Goal: Information Seeking & Learning: Learn about a topic

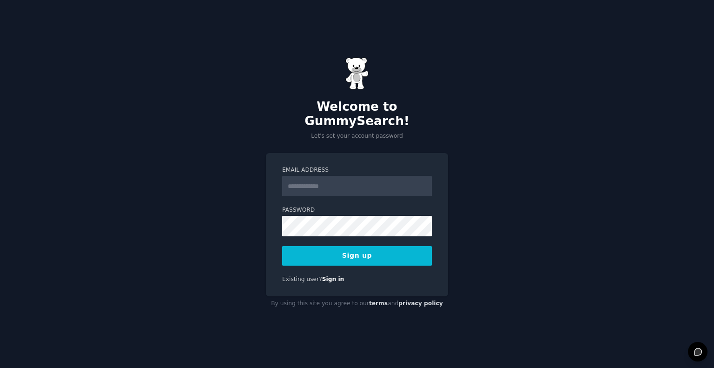
click at [327, 176] on input "Email Address" at bounding box center [357, 186] width 150 height 20
type input "**********"
click at [490, 150] on div "**********" at bounding box center [357, 184] width 714 height 368
click at [347, 248] on button "Sign up" at bounding box center [357, 256] width 150 height 20
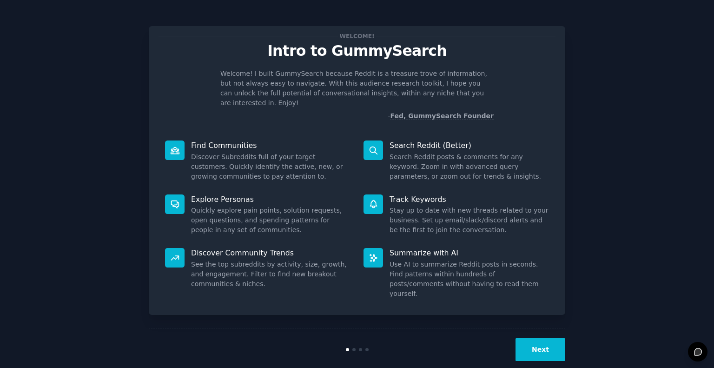
click at [545, 338] on button "Next" at bounding box center [541, 349] width 50 height 23
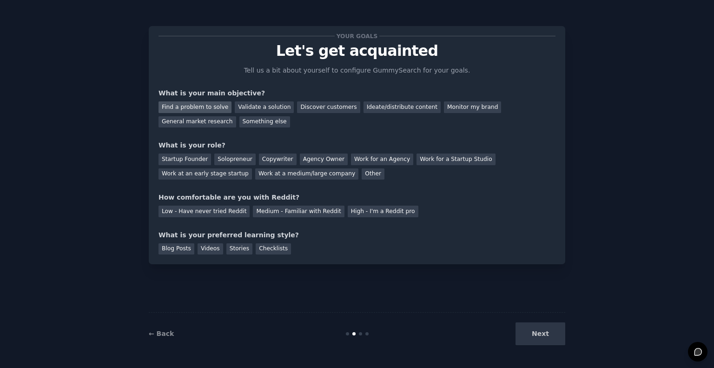
click at [180, 107] on div "Find a problem to solve" at bounding box center [195, 107] width 73 height 12
click at [368, 104] on div "Ideate/distribute content" at bounding box center [402, 107] width 77 height 12
click at [192, 110] on div "Find a problem to solve" at bounding box center [195, 107] width 73 height 12
click at [228, 160] on div "Solopreneur" at bounding box center [234, 159] width 41 height 12
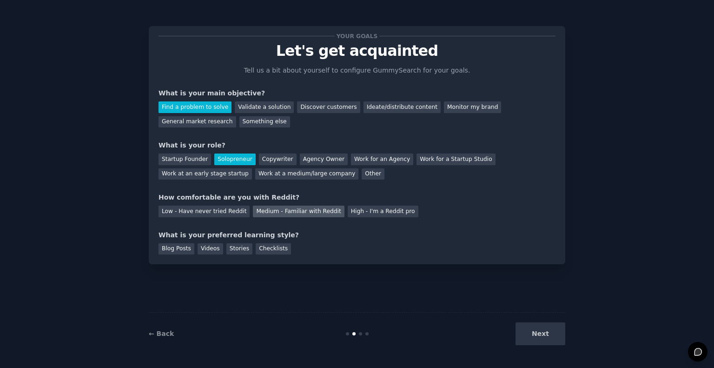
click at [255, 210] on div "Medium - Familiar with Reddit" at bounding box center [298, 212] width 91 height 12
click at [232, 246] on div "Stories" at bounding box center [239, 249] width 26 height 12
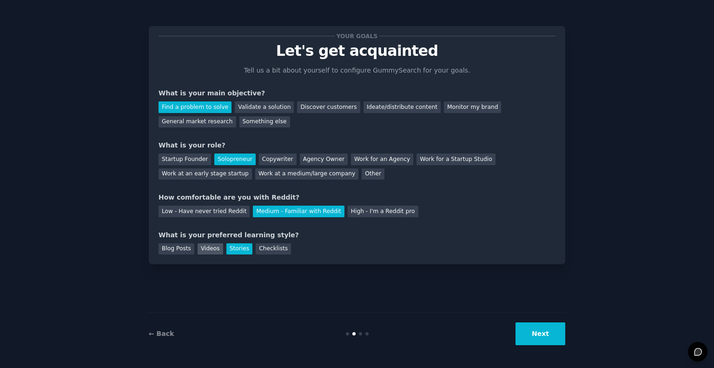
click at [201, 251] on div "Videos" at bounding box center [211, 249] width 26 height 12
click at [548, 338] on button "Next" at bounding box center [541, 333] width 50 height 23
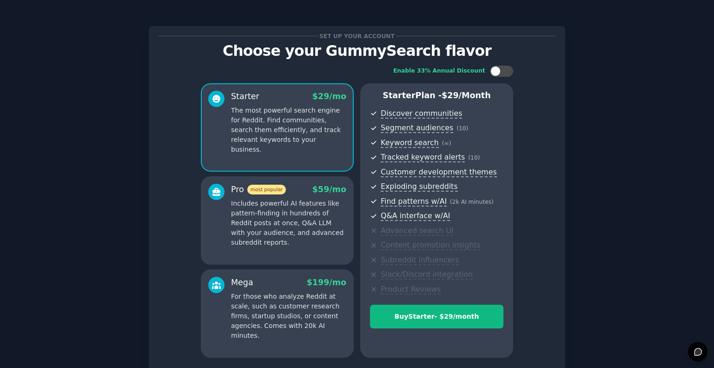
click at [257, 242] on p "Includes powerful AI features like pattern-finding in hundreds of Reddit posts …" at bounding box center [288, 223] width 115 height 49
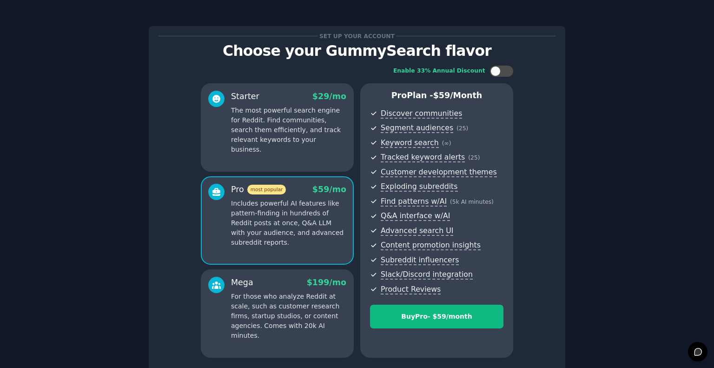
click at [279, 326] on p "For those who analyze Reddit at scale, such as customer research firms, startup…" at bounding box center [288, 316] width 115 height 49
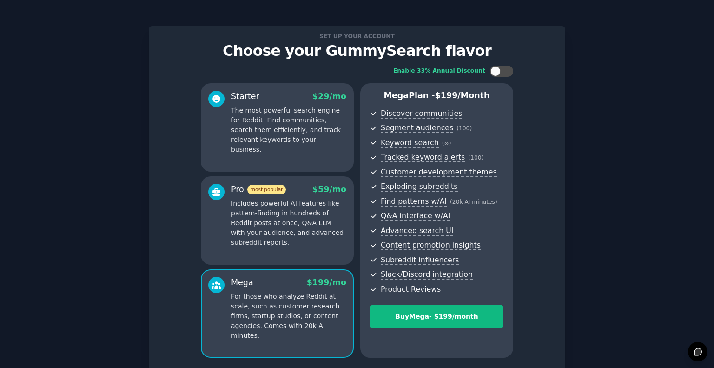
click at [298, 205] on p "Includes powerful AI features like pattern-finding in hundreds of Reddit posts …" at bounding box center [288, 223] width 115 height 49
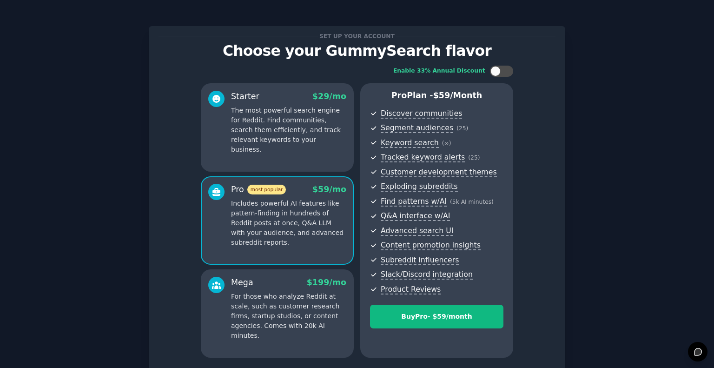
click at [281, 324] on p "For those who analyze Reddit at scale, such as customer research firms, startup…" at bounding box center [288, 316] width 115 height 49
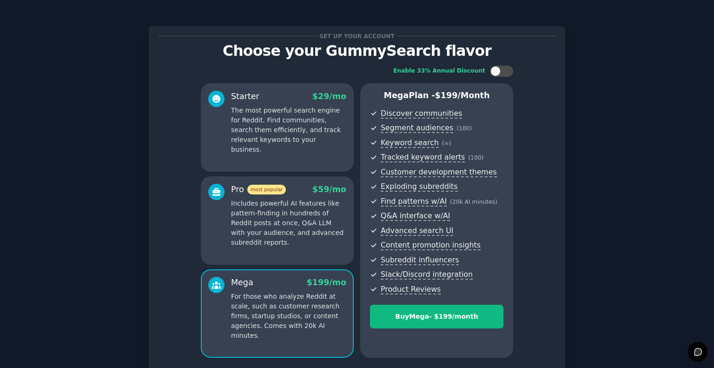
scroll to position [78, 0]
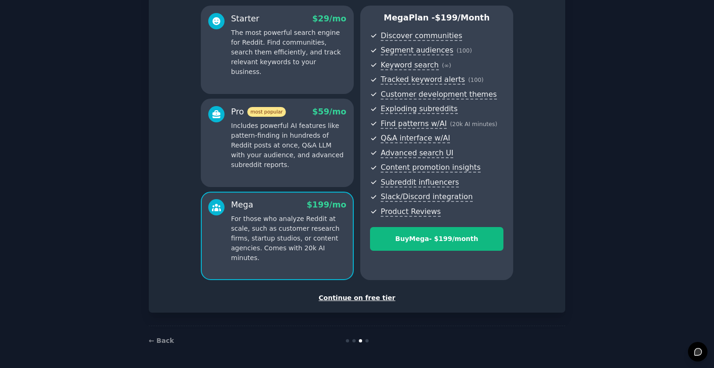
click at [292, 149] on p "Includes powerful AI features like pattern-finding in hundreds of Reddit posts …" at bounding box center [288, 145] width 115 height 49
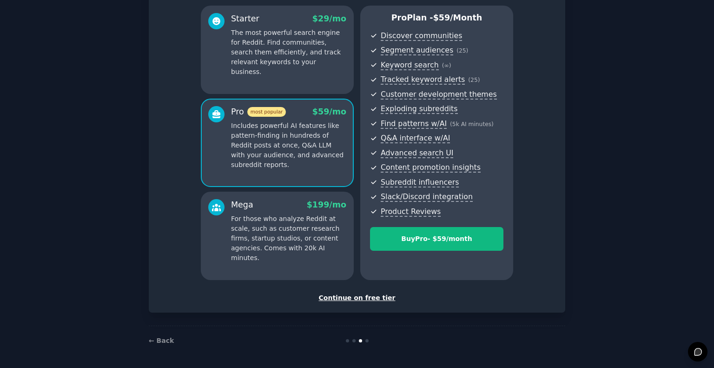
click at [365, 297] on div "Continue on free tier" at bounding box center [357, 298] width 397 height 10
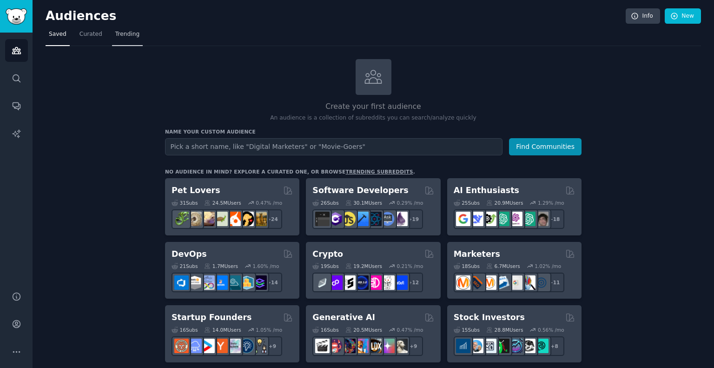
click at [121, 32] on span "Trending" at bounding box center [127, 34] width 24 height 8
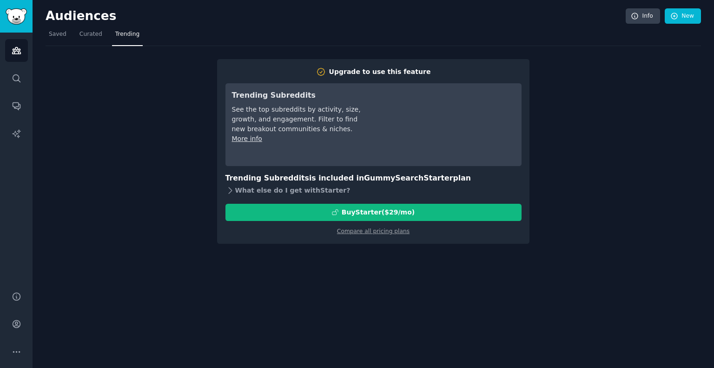
click at [233, 190] on icon at bounding box center [231, 191] width 10 height 10
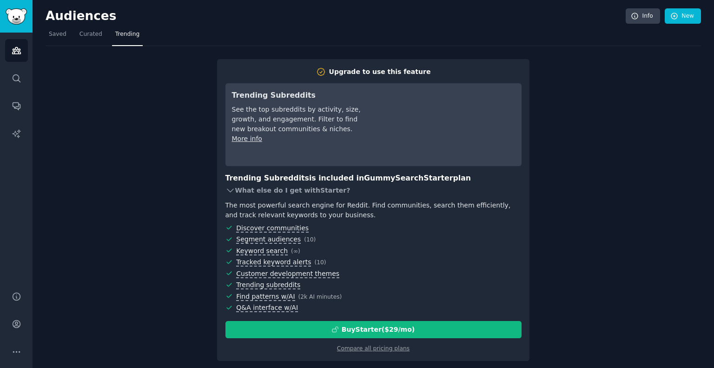
click at [233, 190] on div "What else do I get with Starter ?" at bounding box center [374, 190] width 296 height 13
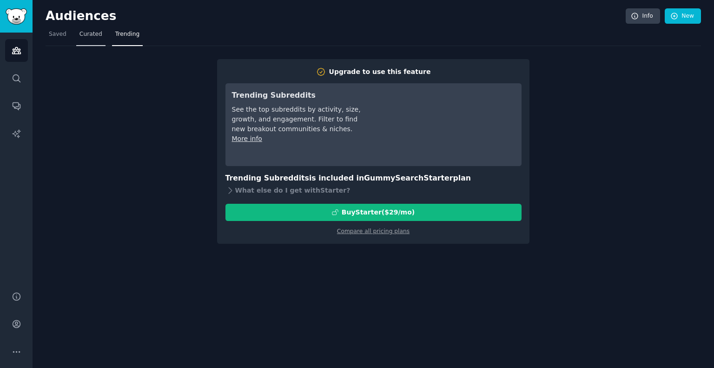
click at [80, 36] on span "Curated" at bounding box center [91, 34] width 23 height 8
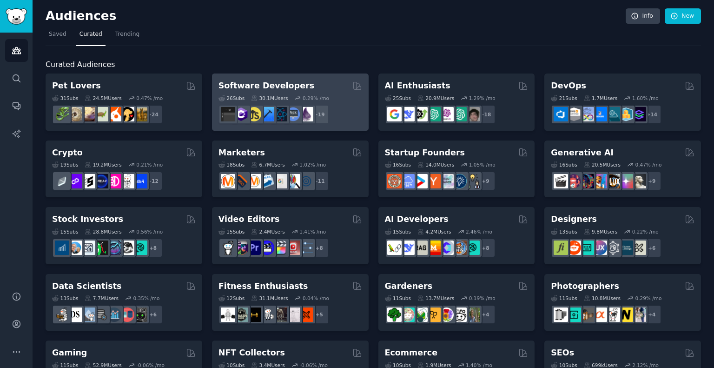
click at [282, 81] on h2 "Software Developers" at bounding box center [267, 86] width 96 height 12
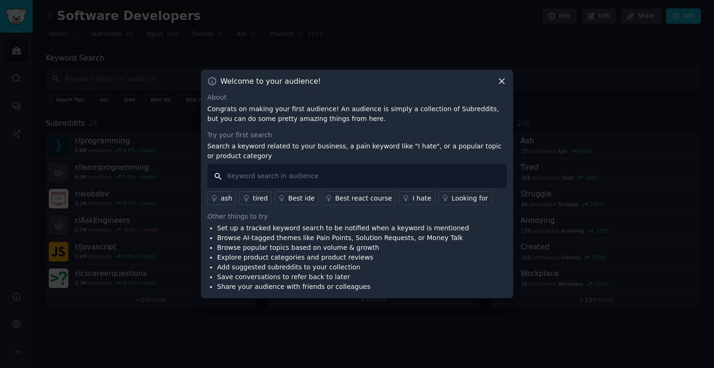
click at [255, 175] on input "text" at bounding box center [356, 176] width 299 height 24
type input "how"
click at [368, 151] on p "Search a keyword related to your business, a pain keyword like "I hate", or a p…" at bounding box center [356, 151] width 299 height 20
click at [508, 78] on div "Welcome to your audience! About Congrats on making your first audience! An audi…" at bounding box center [357, 184] width 312 height 228
click at [502, 80] on icon at bounding box center [502, 81] width 10 height 10
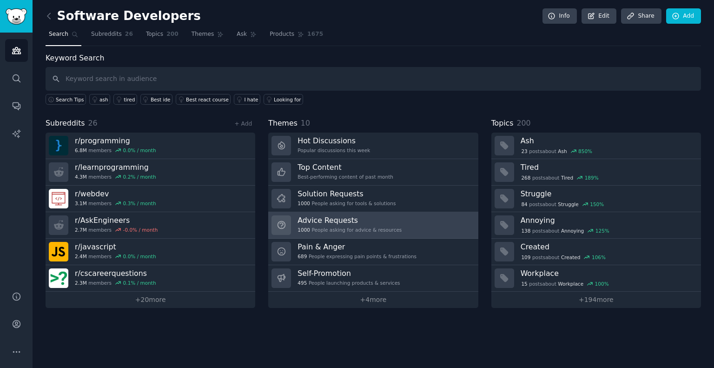
click at [410, 227] on link "Advice Requests 1000 People asking for advice & resources" at bounding box center [373, 225] width 210 height 27
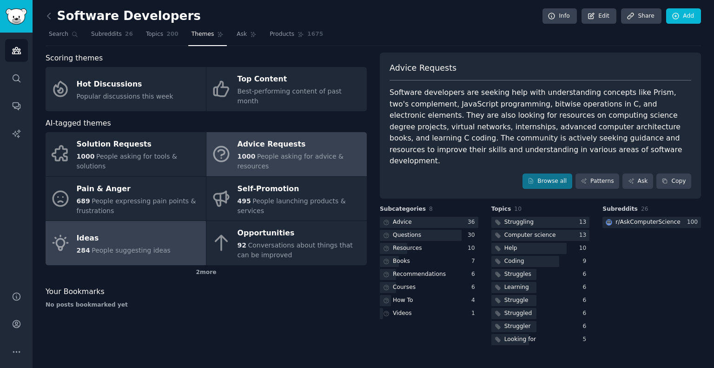
click at [124, 246] on span "People suggesting ideas" at bounding box center [131, 249] width 79 height 7
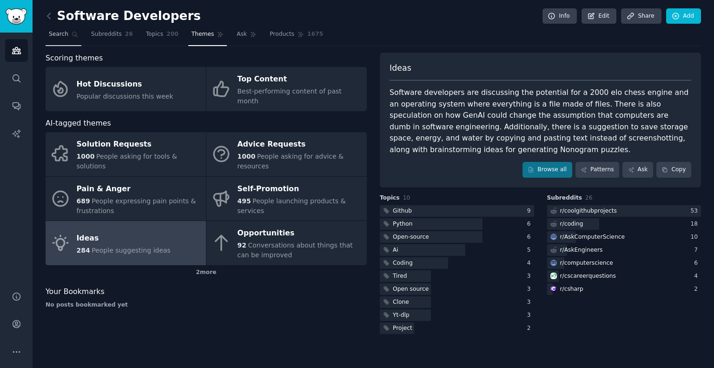
click at [56, 33] on span "Search" at bounding box center [59, 34] width 20 height 8
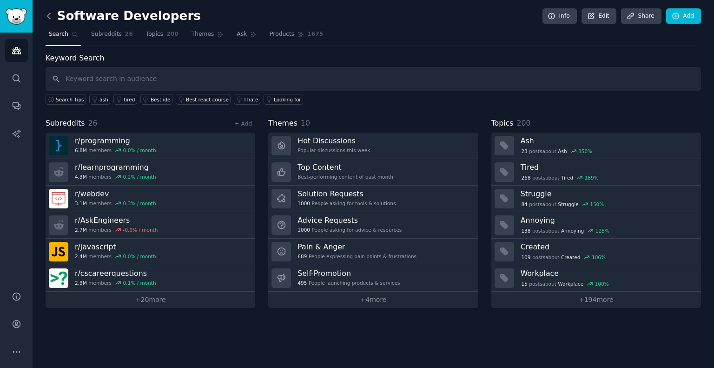
click at [50, 16] on icon at bounding box center [49, 16] width 10 height 10
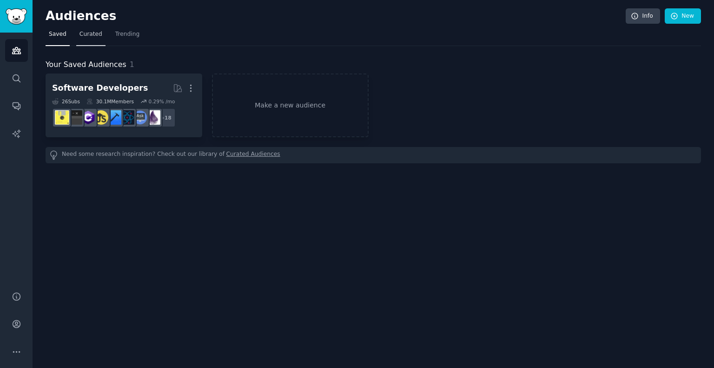
click at [86, 35] on span "Curated" at bounding box center [91, 34] width 23 height 8
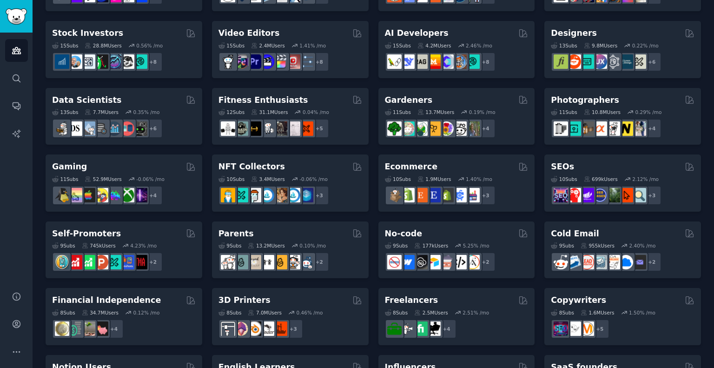
scroll to position [232, 0]
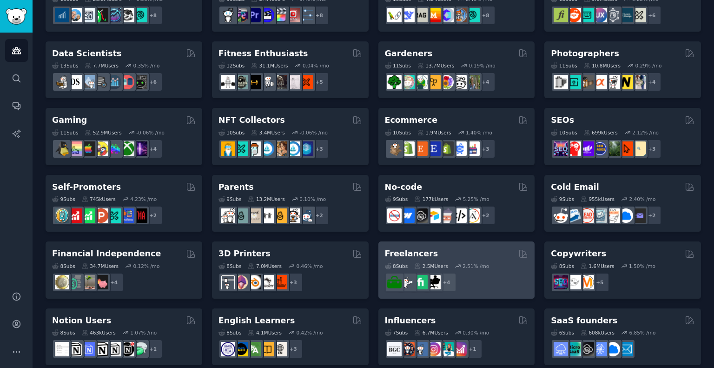
click at [471, 259] on div "8 Sub s 2.5M Users 2.51 % /mo + 4" at bounding box center [457, 275] width 144 height 33
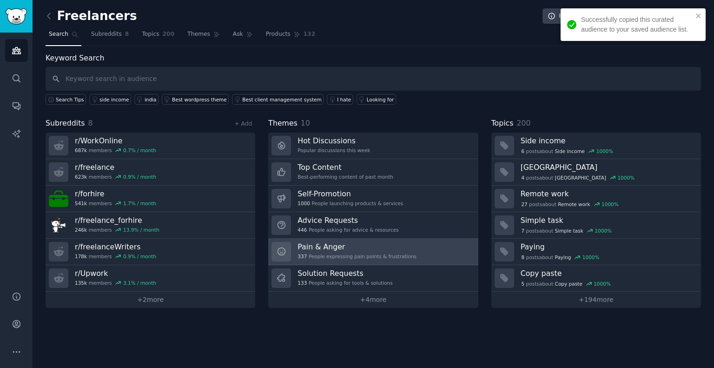
click at [337, 244] on h3 "Pain & Anger" at bounding box center [357, 247] width 119 height 10
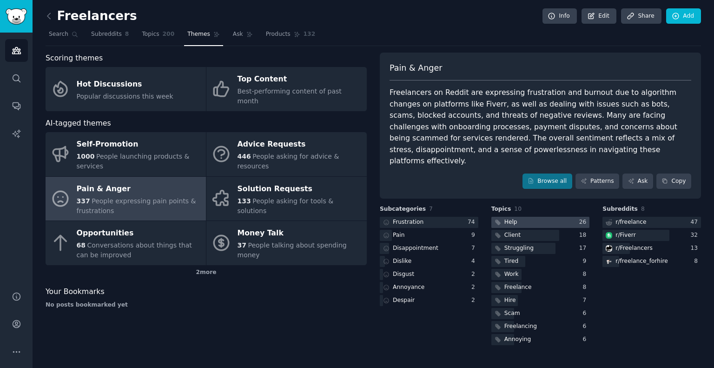
click at [519, 217] on div at bounding box center [540, 223] width 99 height 12
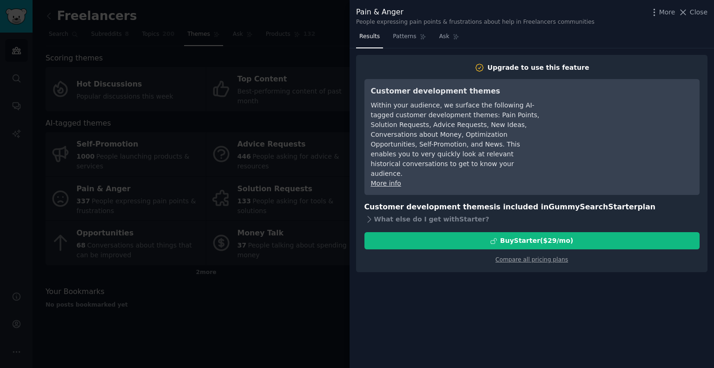
click at [255, 149] on div at bounding box center [357, 184] width 714 height 368
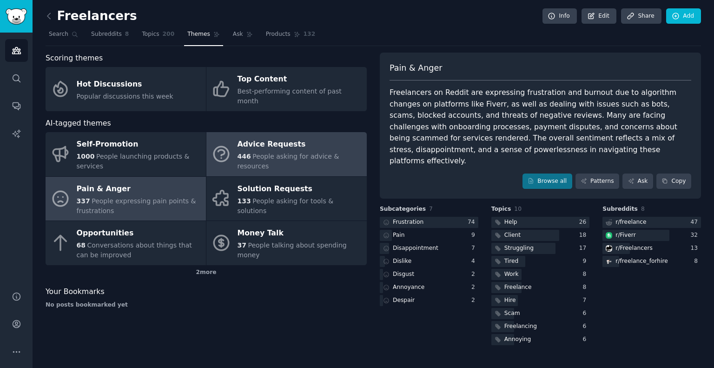
click at [272, 137] on div "Advice Requests" at bounding box center [300, 144] width 125 height 15
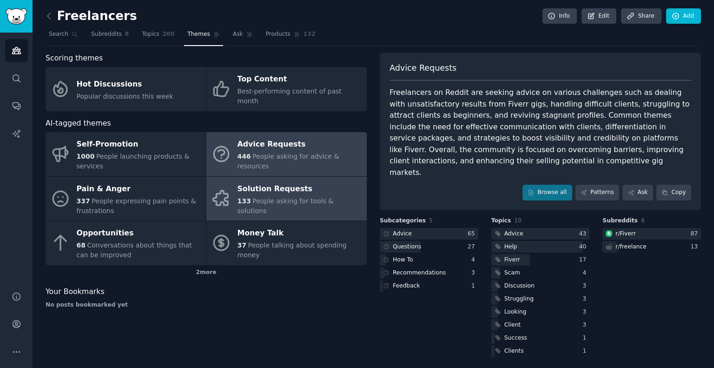
click at [268, 197] on span "People asking for tools & solutions" at bounding box center [286, 205] width 96 height 17
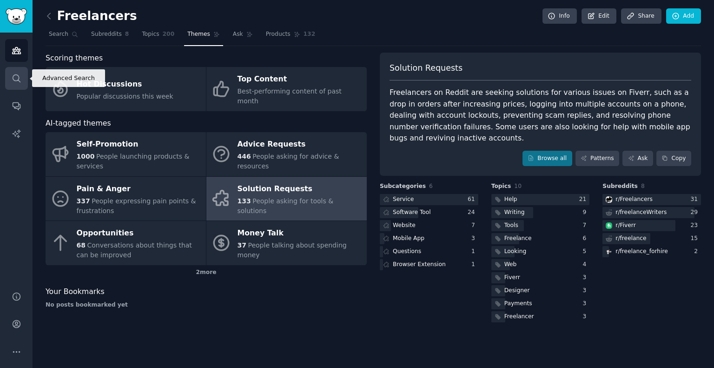
click at [17, 80] on icon "Sidebar" at bounding box center [17, 78] width 10 height 10
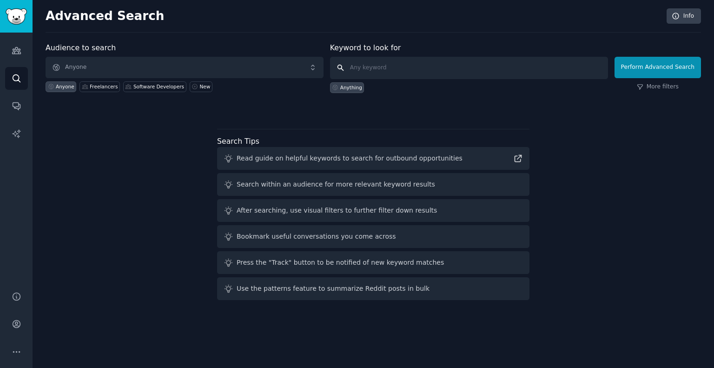
click at [405, 63] on input "text" at bounding box center [469, 68] width 278 height 22
type input "ukpersonalfinance"
click button "Perform Advanced Search" at bounding box center [658, 67] width 86 height 21
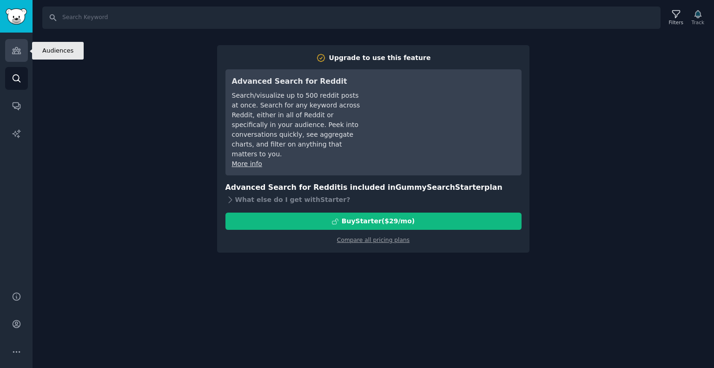
click at [20, 58] on link "Audiences" at bounding box center [16, 50] width 23 height 23
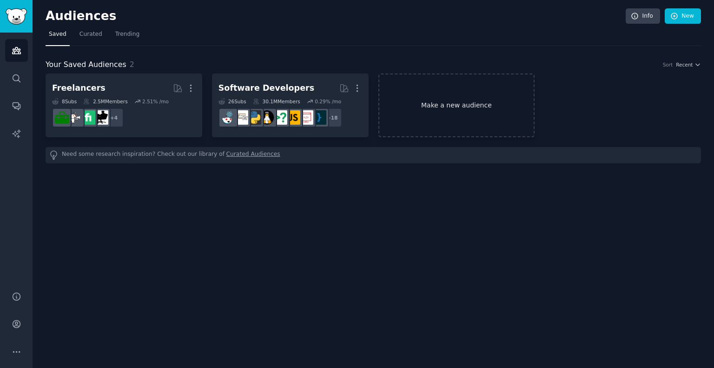
click at [494, 105] on link "Make a new audience" at bounding box center [456, 105] width 157 height 64
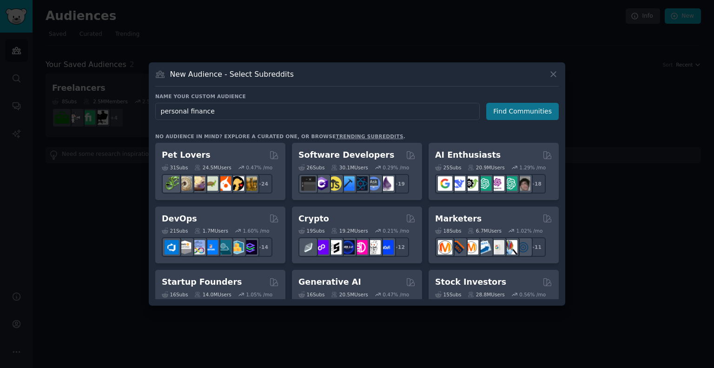
type input "personal finance"
click at [530, 115] on button "Find Communities" at bounding box center [522, 111] width 73 height 17
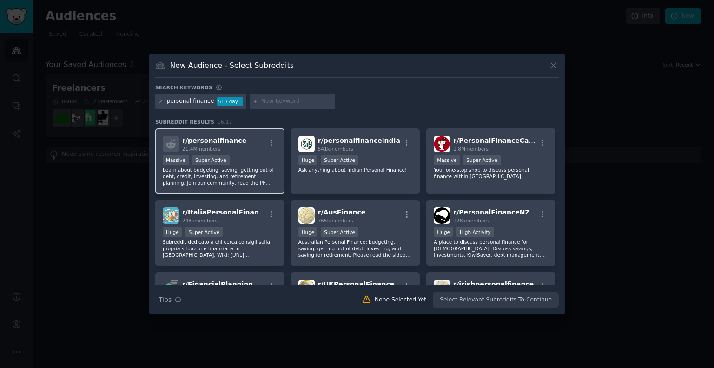
click at [250, 140] on div "r/ personalfinance 21.4M members" at bounding box center [220, 144] width 114 height 16
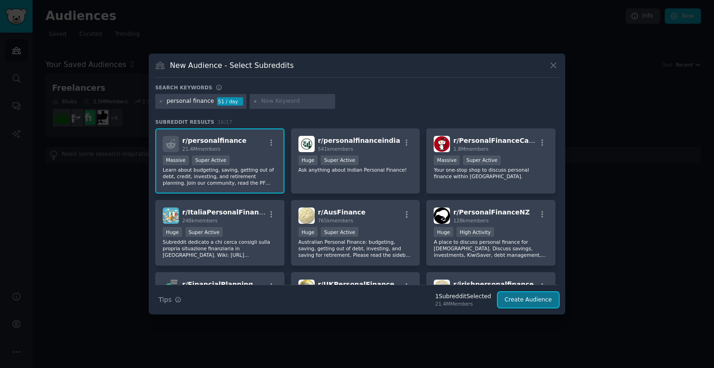
click at [536, 304] on button "Create Audience" at bounding box center [528, 300] width 61 height 16
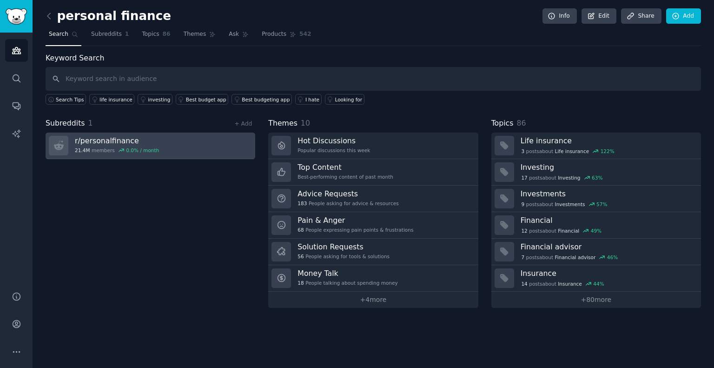
click at [176, 143] on link "r/ personalfinance 21.4M members 0.0 % / month" at bounding box center [151, 146] width 210 height 27
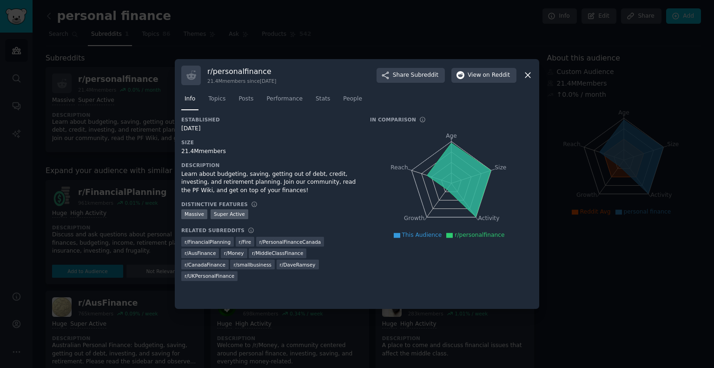
click at [528, 76] on icon at bounding box center [528, 75] width 10 height 10
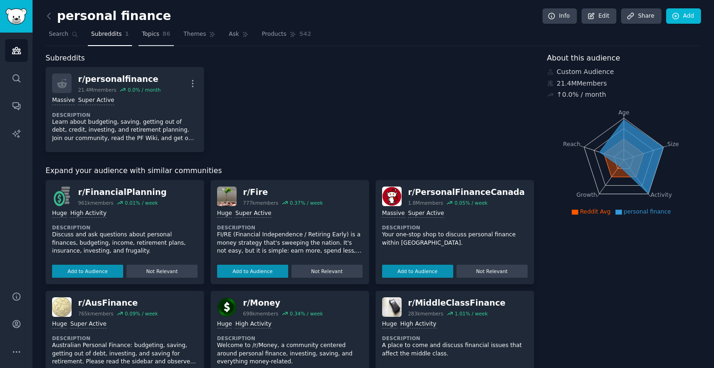
click at [151, 41] on link "Topics 86" at bounding box center [156, 36] width 35 height 19
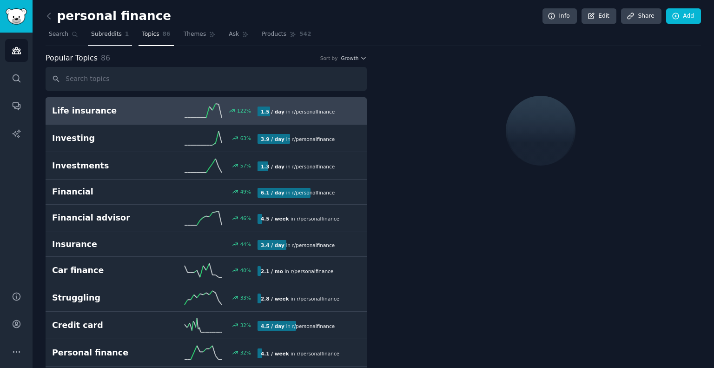
click at [112, 40] on link "Subreddits 1" at bounding box center [110, 36] width 44 height 19
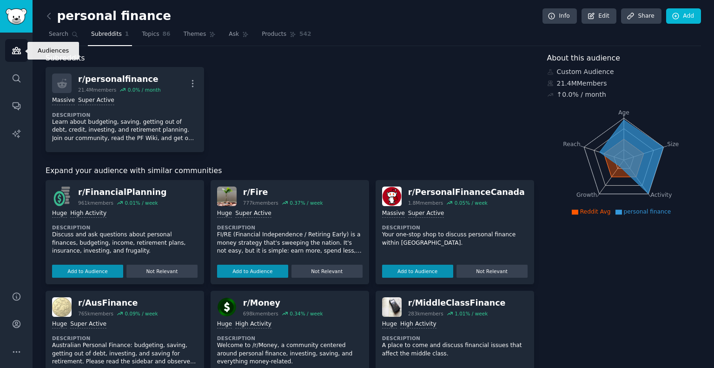
click at [12, 53] on icon "Sidebar" at bounding box center [17, 51] width 10 height 10
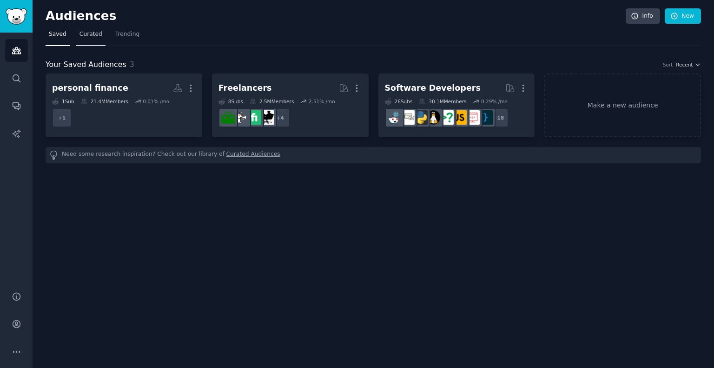
click at [93, 33] on span "Curated" at bounding box center [91, 34] width 23 height 8
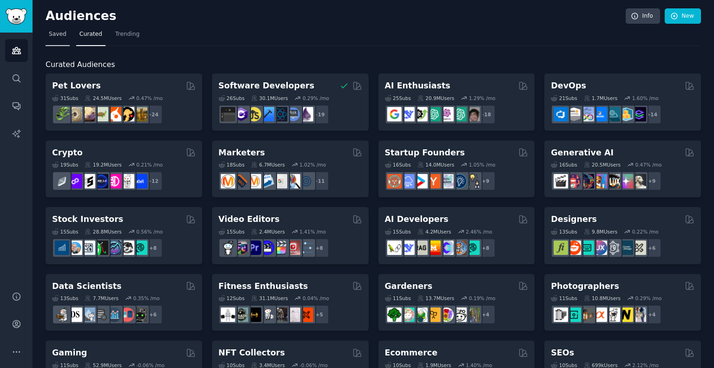
click at [61, 39] on link "Saved" at bounding box center [58, 36] width 24 height 19
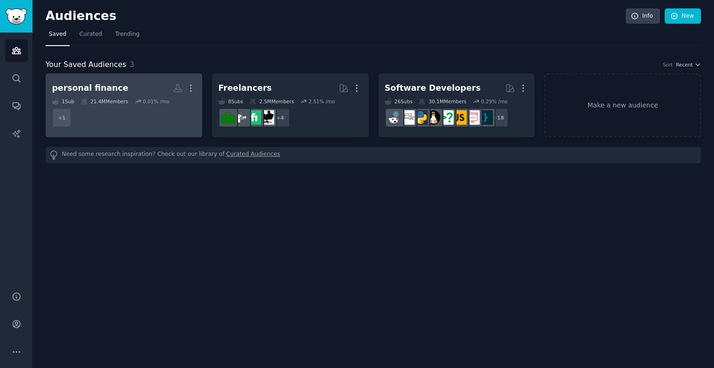
click at [146, 124] on dd "+ 1" at bounding box center [124, 118] width 144 height 26
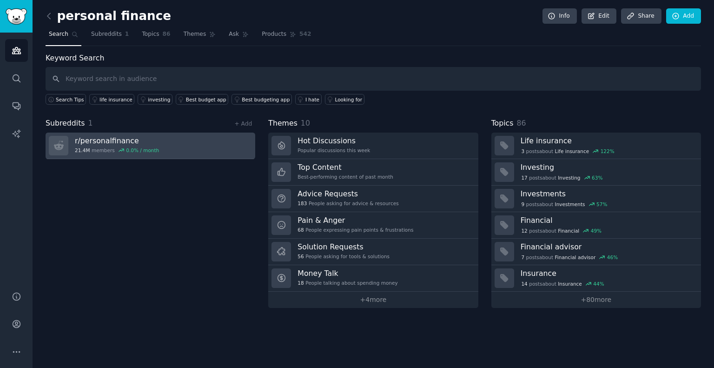
click at [178, 148] on link "r/ personalfinance 21.4M members 0.0 % / month" at bounding box center [151, 146] width 210 height 27
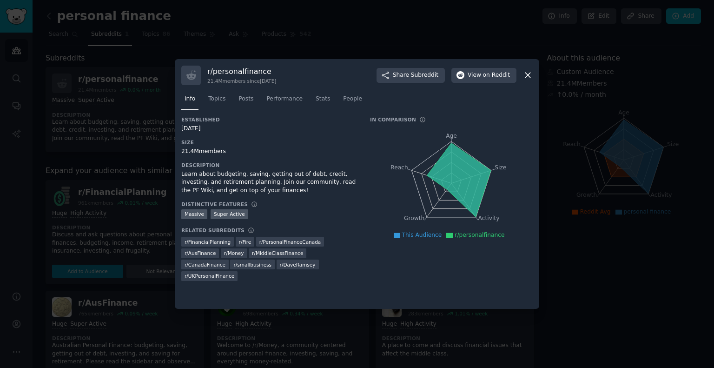
click at [533, 74] on div "r/ personalfinance 21.4M members since [DATE] Share Subreddit View on Reddit In…" at bounding box center [357, 184] width 365 height 250
click at [526, 75] on icon at bounding box center [528, 75] width 10 height 10
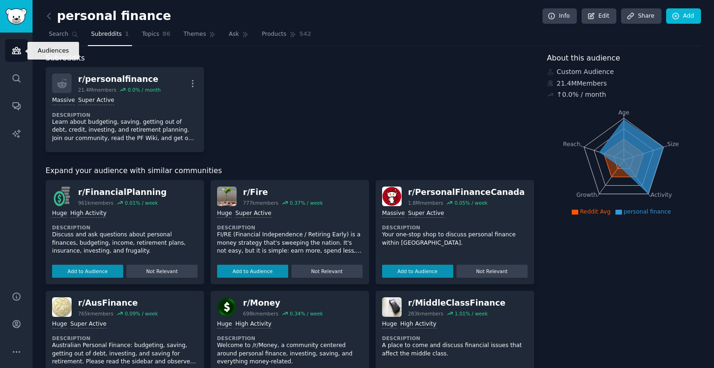
click at [12, 46] on icon "Sidebar" at bounding box center [17, 51] width 10 height 10
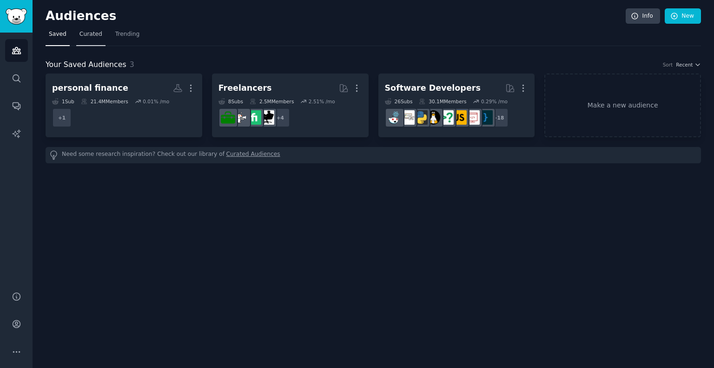
click at [91, 31] on span "Curated" at bounding box center [91, 34] width 23 height 8
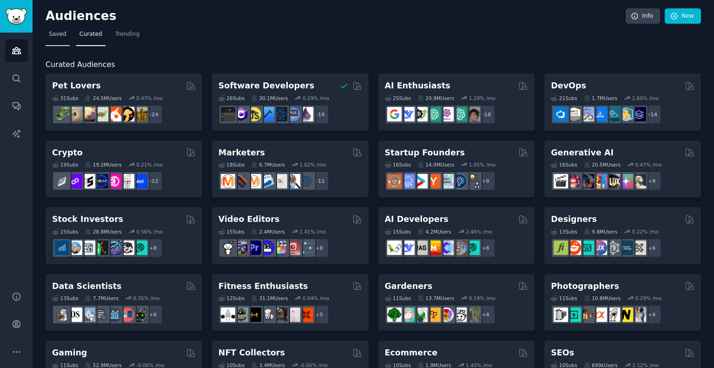
click at [56, 35] on span "Saved" at bounding box center [58, 34] width 18 height 8
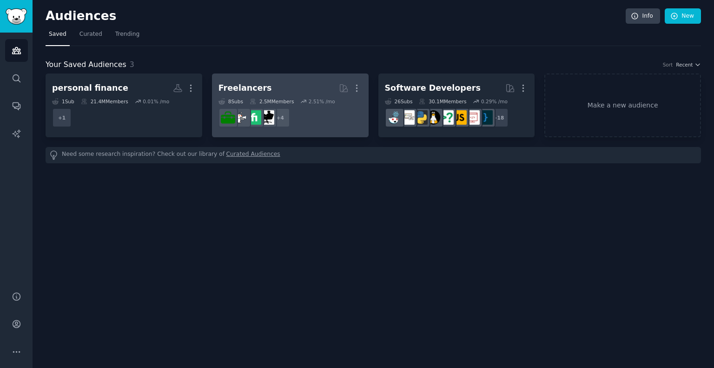
click at [290, 95] on h2 "Freelancers More" at bounding box center [291, 88] width 144 height 16
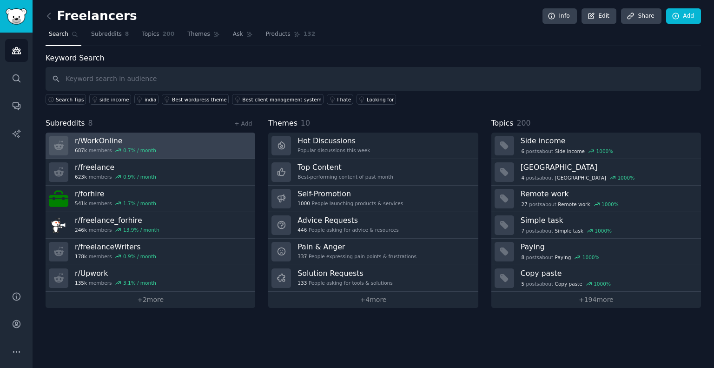
click at [182, 150] on link "r/ WorkOnline 687k members 0.7 % / month" at bounding box center [151, 146] width 210 height 27
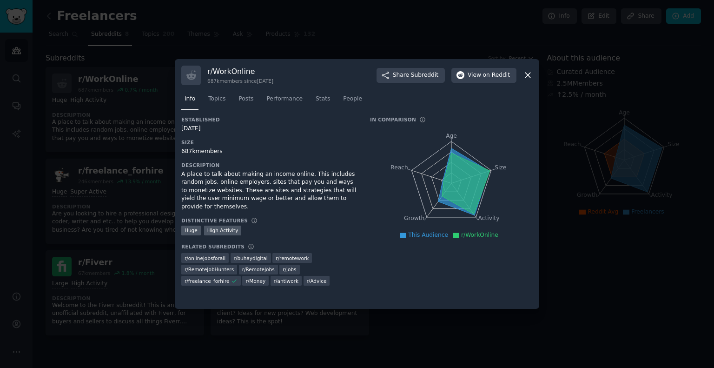
click at [528, 71] on icon at bounding box center [528, 75] width 10 height 10
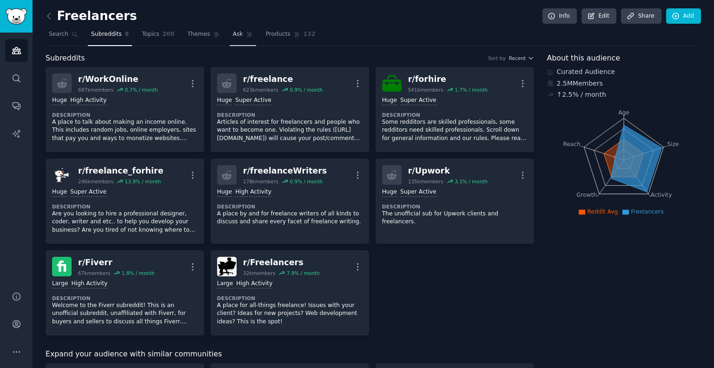
click at [246, 37] on icon at bounding box center [249, 34] width 7 height 7
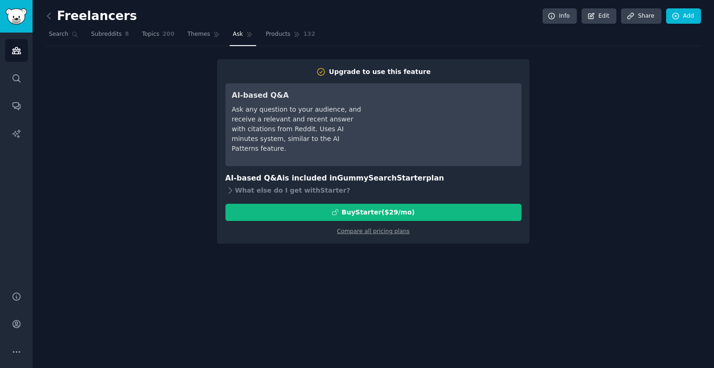
click at [591, 158] on div "Upgrade to use this feature AI-based Q&A Ask any question to your audience, and…" at bounding box center [374, 151] width 656 height 185
click at [279, 29] on link "Products 132" at bounding box center [291, 36] width 56 height 19
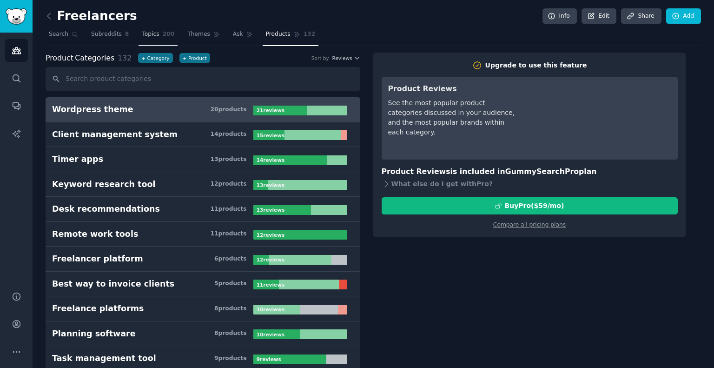
click at [153, 33] on link "Topics 200" at bounding box center [158, 36] width 39 height 19
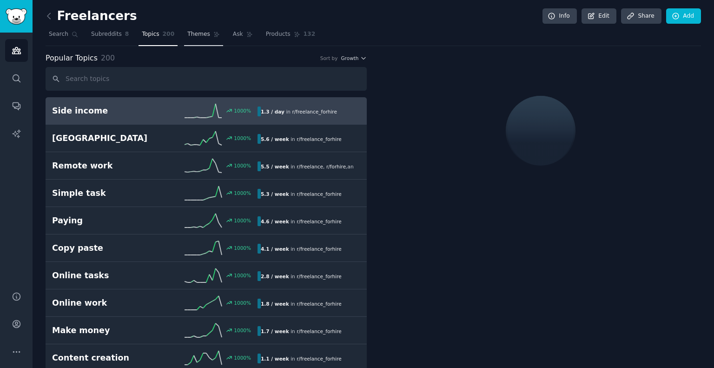
click at [203, 30] on link "Themes" at bounding box center [203, 36] width 39 height 19
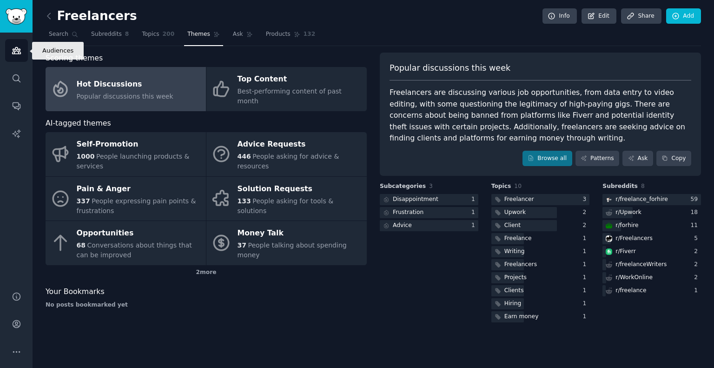
click at [19, 51] on icon "Sidebar" at bounding box center [17, 51] width 10 height 10
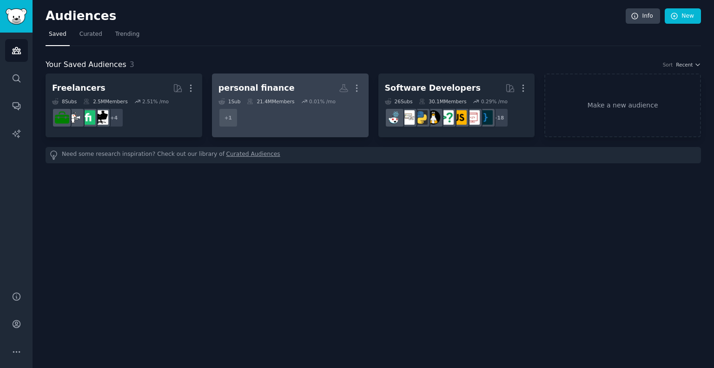
click at [320, 90] on h2 "personal finance More" at bounding box center [291, 88] width 144 height 16
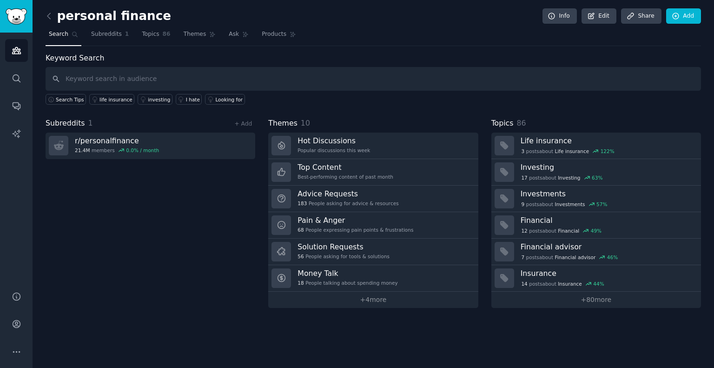
click at [167, 36] on nav "Search Subreddits 1 Topics 86 Themes Ask Products" at bounding box center [374, 36] width 656 height 19
click at [184, 37] on span "Themes" at bounding box center [195, 34] width 23 height 8
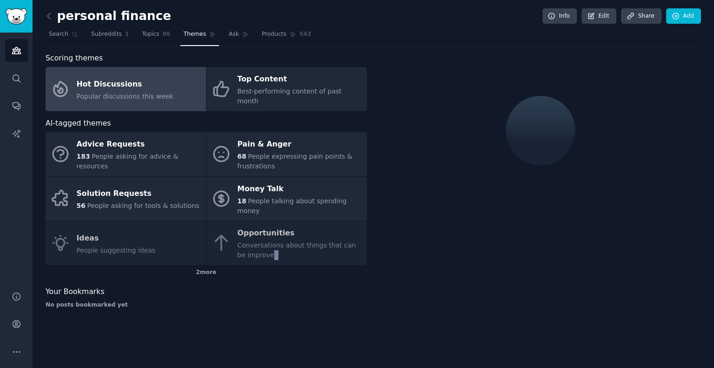
click at [262, 233] on div "Advice Requests 183 People asking for advice & resources Pain & Anger 68 People…" at bounding box center [206, 198] width 321 height 133
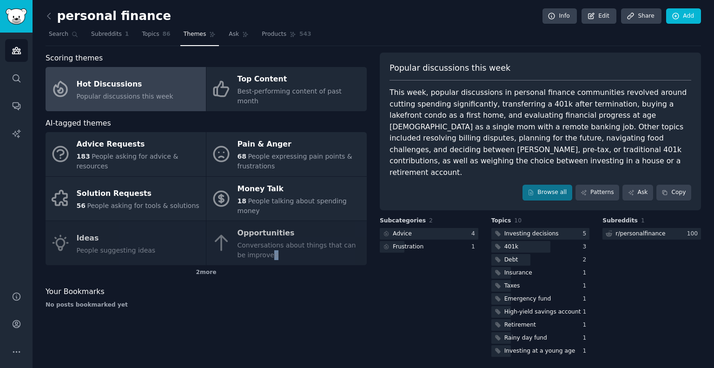
click at [262, 234] on div "Advice Requests 183 People asking for advice & resources Pain & Anger 68 People…" at bounding box center [206, 198] width 321 height 133
click at [213, 265] on div "2 more" at bounding box center [206, 272] width 321 height 15
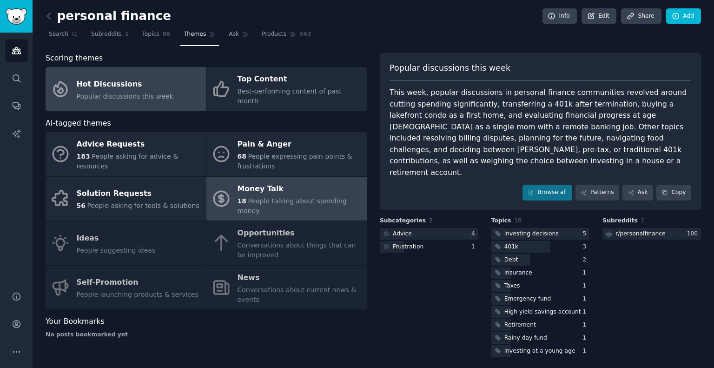
click at [288, 181] on div "Money Talk" at bounding box center [300, 188] width 125 height 15
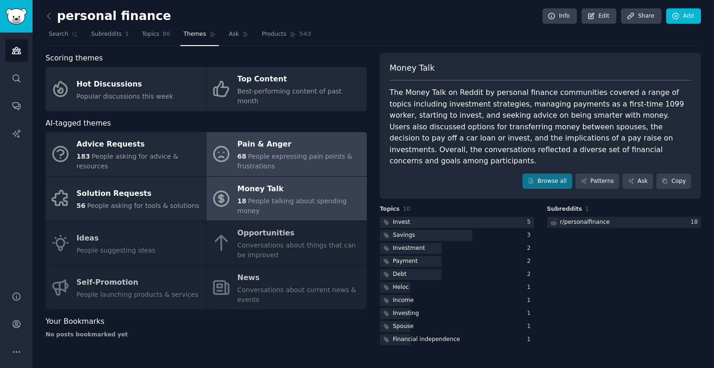
click at [305, 137] on div "Pain & Anger" at bounding box center [300, 144] width 125 height 15
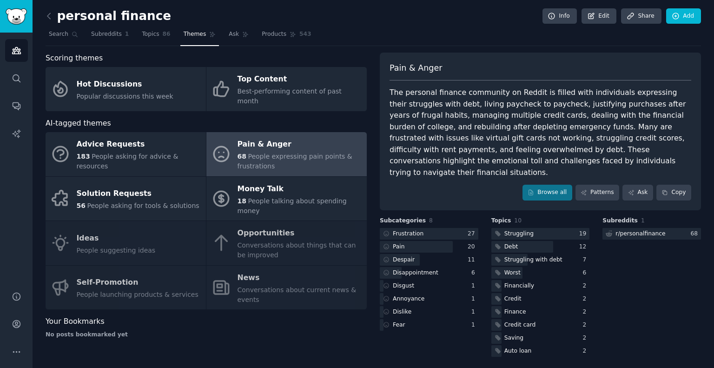
click at [114, 217] on div "Advice Requests 183 People asking for advice & resources Pain & Anger 68 People…" at bounding box center [206, 220] width 321 height 177
click at [15, 50] on icon "Sidebar" at bounding box center [17, 51] width 10 height 10
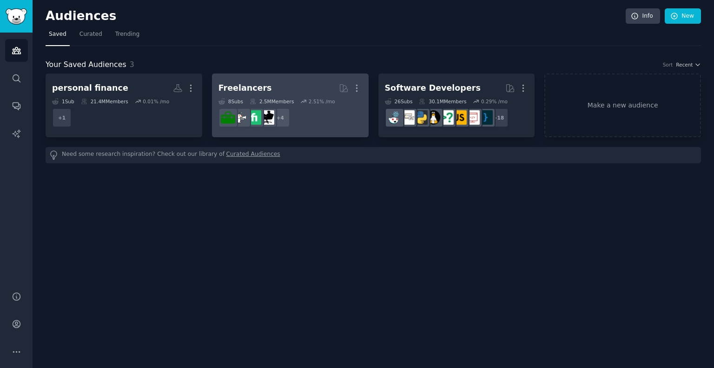
click at [326, 87] on h2 "Freelancers More" at bounding box center [291, 88] width 144 height 16
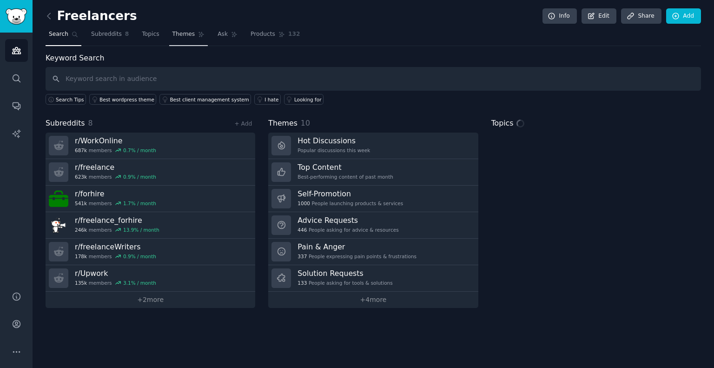
click at [182, 35] on span "Themes" at bounding box center [184, 34] width 23 height 8
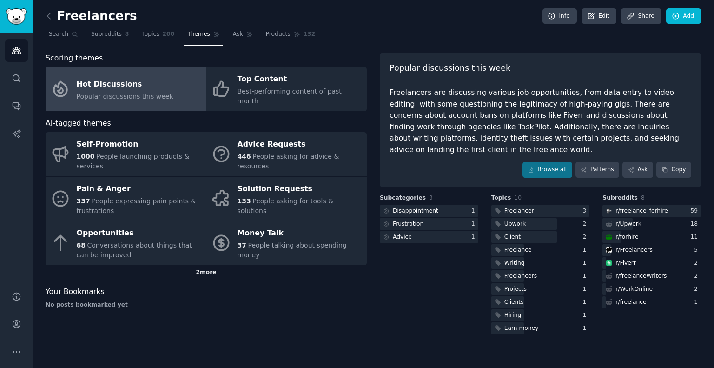
click at [200, 265] on div "2 more" at bounding box center [206, 272] width 321 height 15
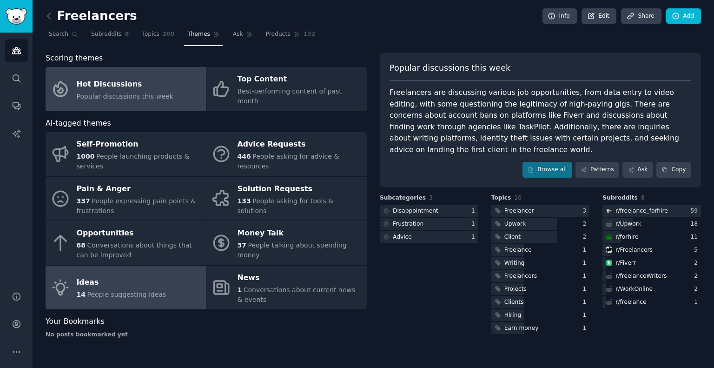
click at [127, 275] on div "Ideas" at bounding box center [122, 282] width 90 height 15
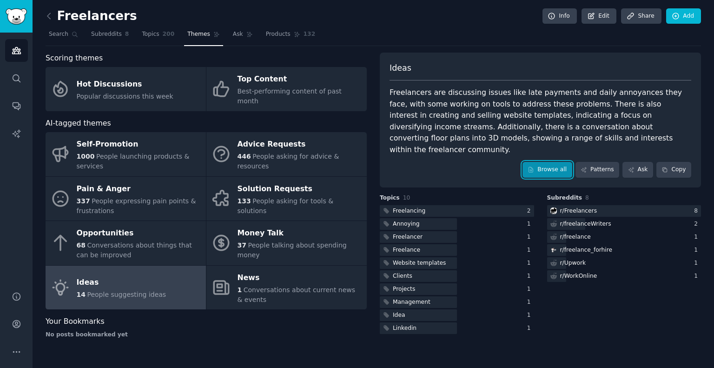
click at [539, 162] on link "Browse all" at bounding box center [548, 170] width 50 height 16
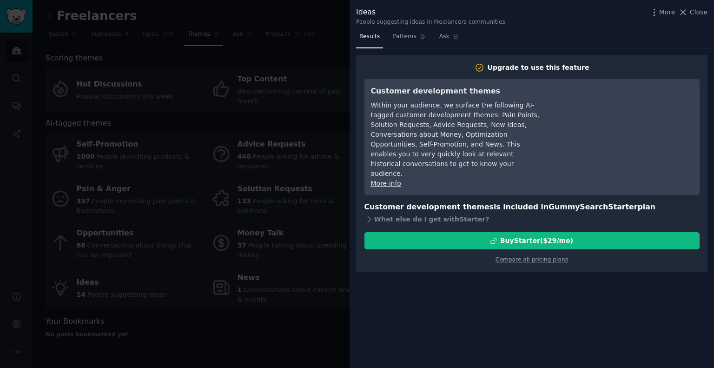
click at [322, 55] on div at bounding box center [357, 184] width 714 height 368
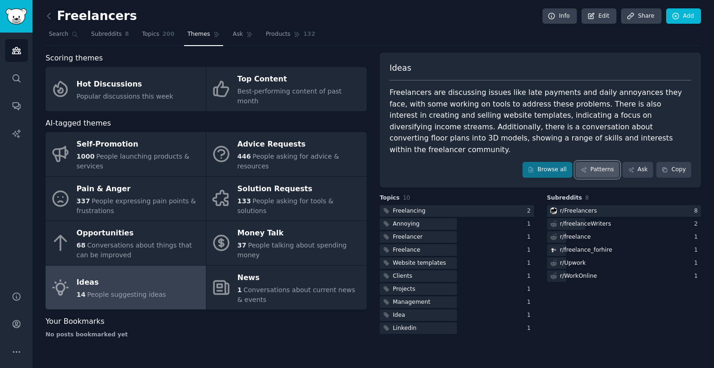
click at [611, 162] on link "Patterns" at bounding box center [598, 170] width 44 height 16
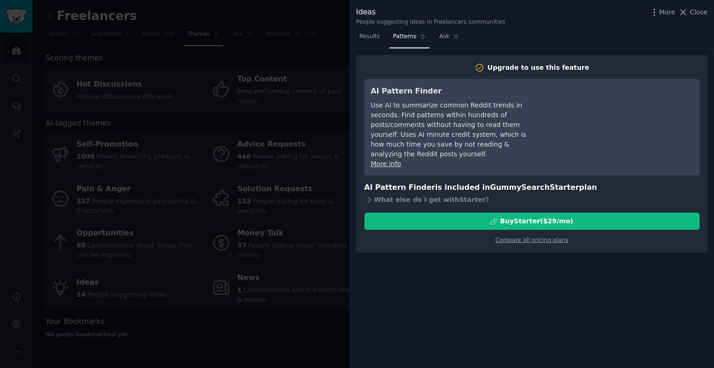
click at [260, 117] on div at bounding box center [357, 184] width 714 height 368
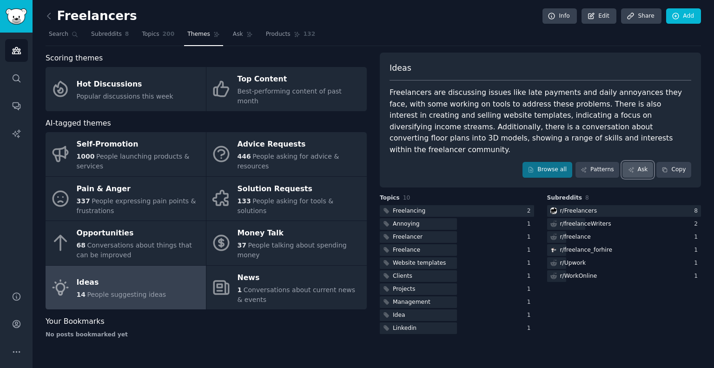
click at [643, 162] on link "Ask" at bounding box center [638, 170] width 31 height 16
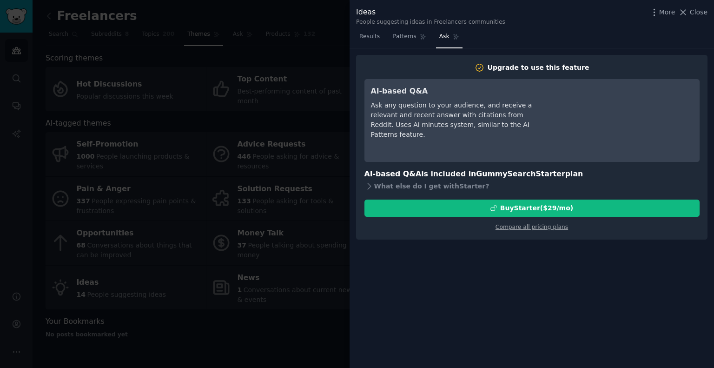
click at [202, 135] on div at bounding box center [357, 184] width 714 height 368
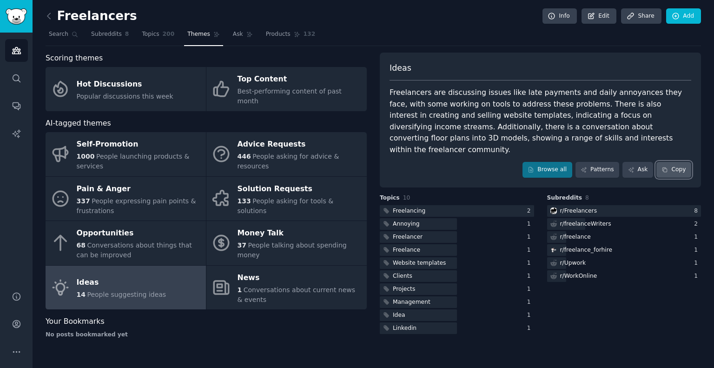
click at [681, 162] on button "Copy" at bounding box center [674, 170] width 35 height 16
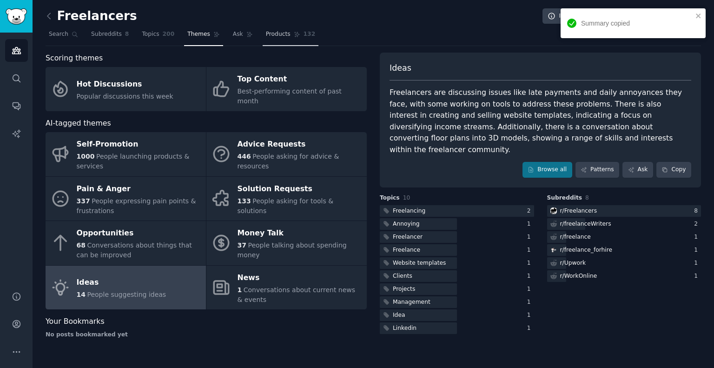
click at [266, 37] on span "Products" at bounding box center [278, 34] width 25 height 8
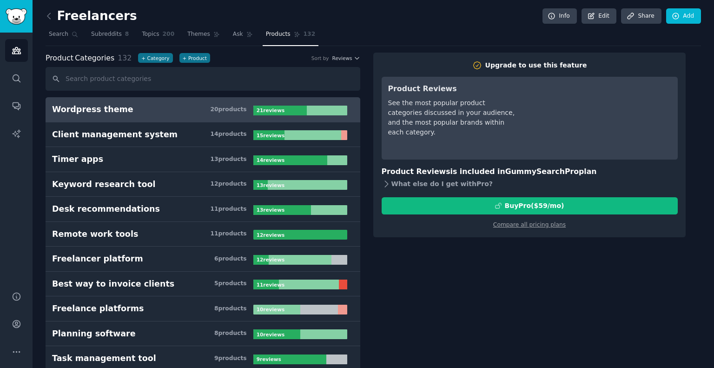
click at [387, 184] on icon at bounding box center [386, 184] width 3 height 6
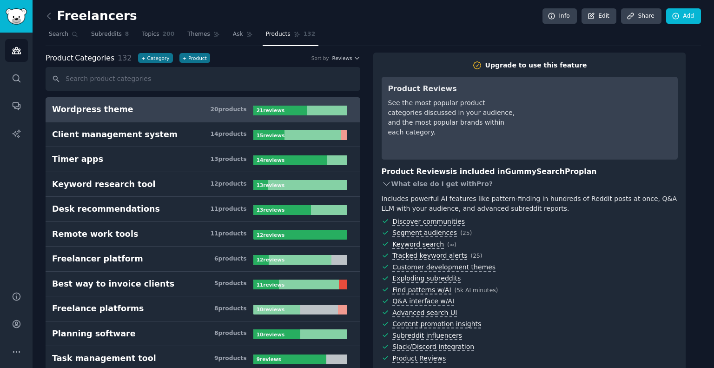
click at [387, 184] on icon at bounding box center [386, 183] width 6 height 3
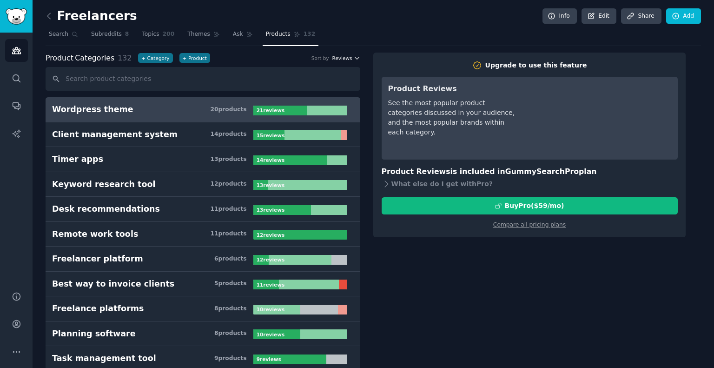
click at [344, 57] on span "Reviews" at bounding box center [342, 58] width 20 height 7
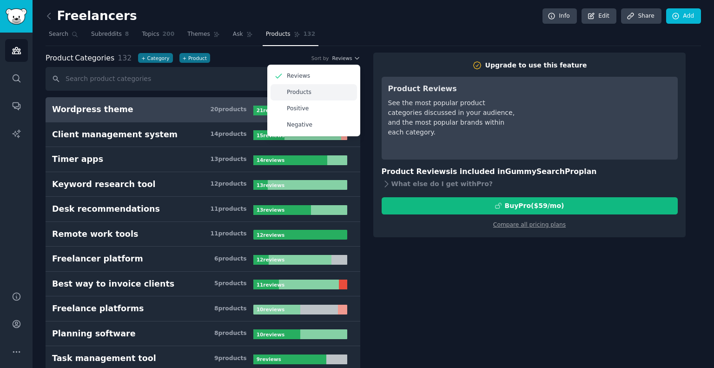
click at [323, 94] on div "Products" at bounding box center [314, 92] width 86 height 16
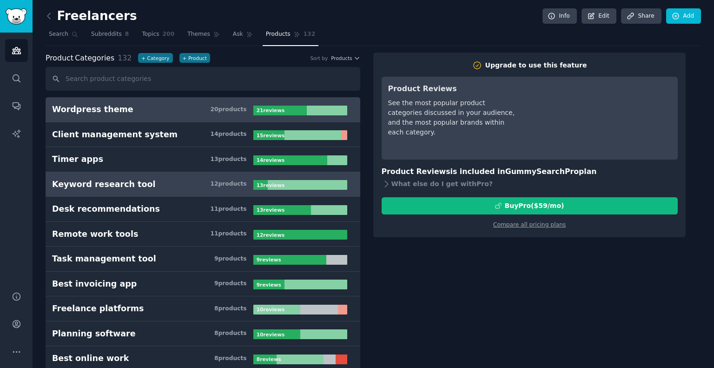
scroll to position [46, 0]
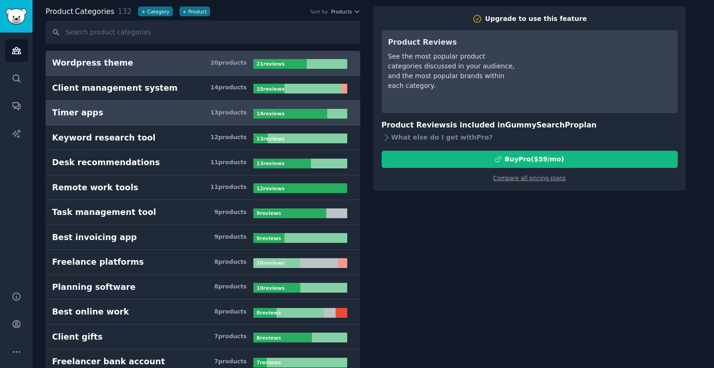
click at [164, 119] on link "Timer apps 13 product s 14 review s" at bounding box center [203, 112] width 315 height 25
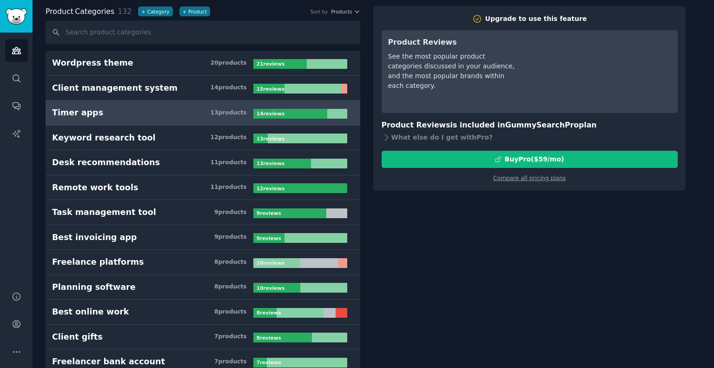
click at [164, 119] on link "Timer apps 13 product s 14 review s" at bounding box center [203, 112] width 315 height 25
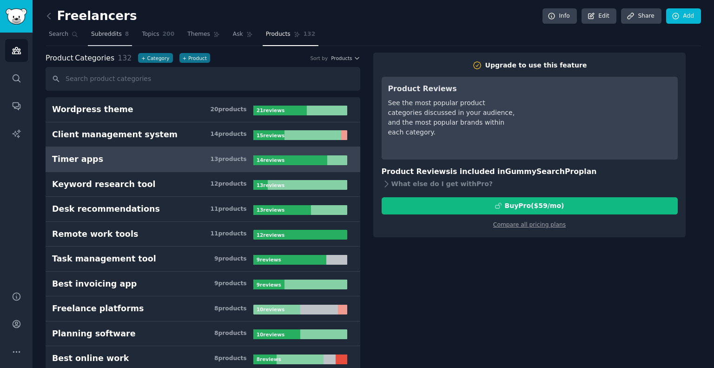
click at [100, 39] on link "Subreddits 8" at bounding box center [110, 36] width 44 height 19
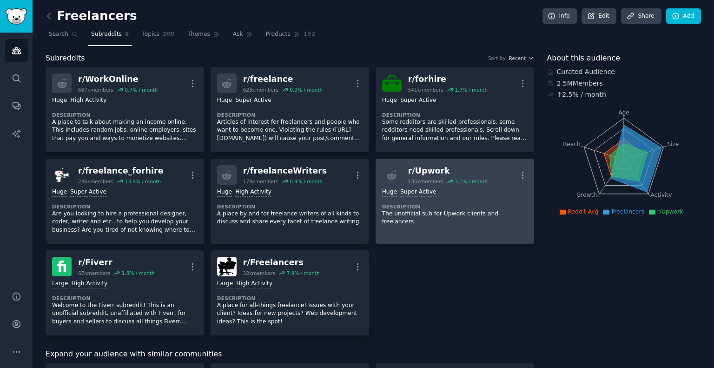
click at [464, 207] on dt "Description" at bounding box center [455, 206] width 146 height 7
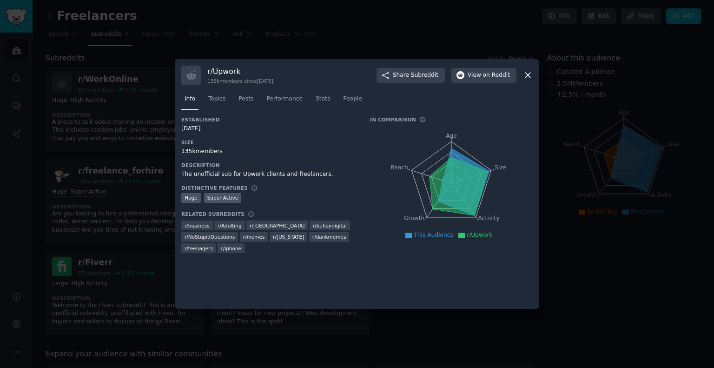
click at [529, 74] on icon at bounding box center [528, 75] width 10 height 10
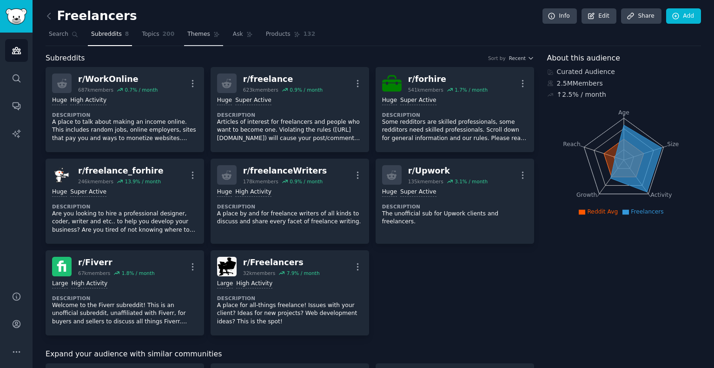
click at [187, 35] on span "Themes" at bounding box center [198, 34] width 23 height 8
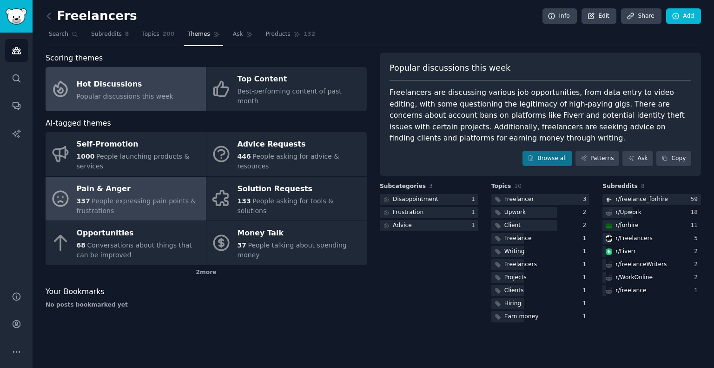
click at [126, 197] on span "People expressing pain points & frustrations" at bounding box center [136, 205] width 119 height 17
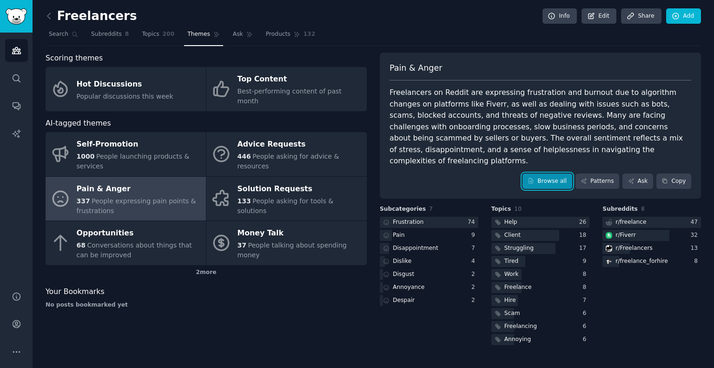
click at [550, 173] on link "Browse all" at bounding box center [548, 181] width 50 height 16
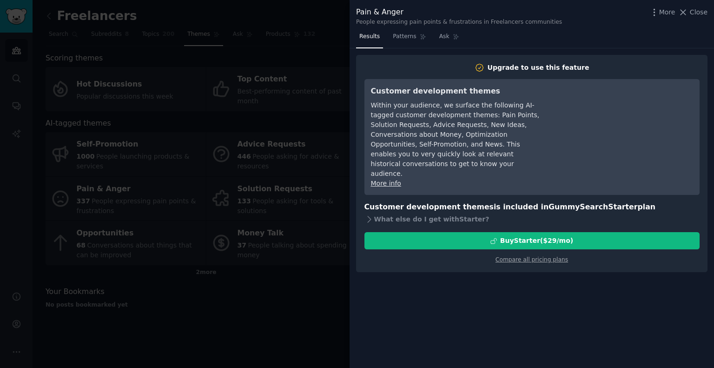
click at [226, 227] on div at bounding box center [357, 184] width 714 height 368
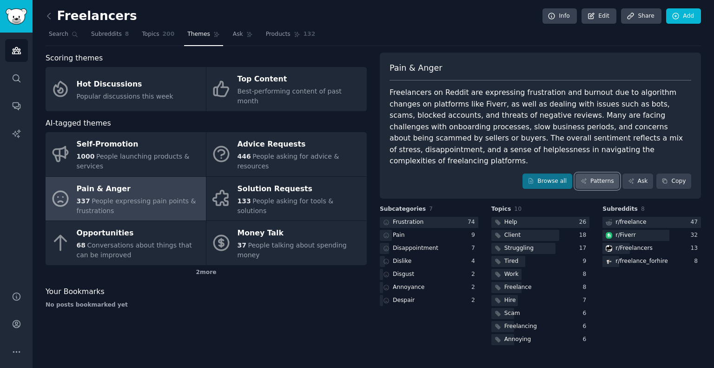
click at [606, 173] on link "Patterns" at bounding box center [598, 181] width 44 height 16
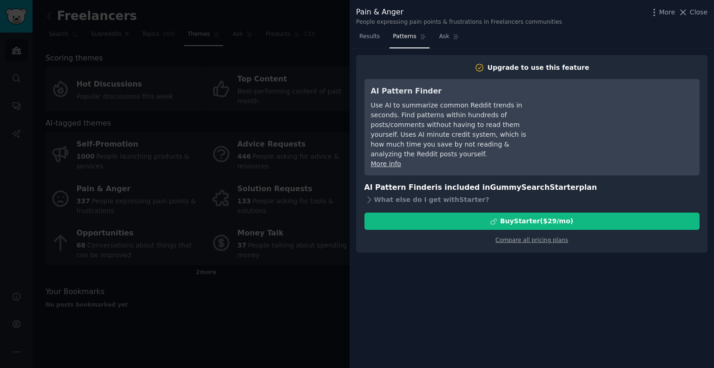
click at [185, 240] on div at bounding box center [357, 184] width 714 height 368
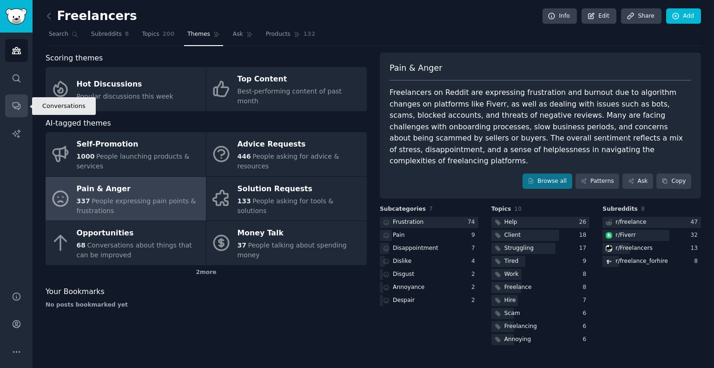
click at [20, 107] on icon "Sidebar" at bounding box center [16, 106] width 7 height 7
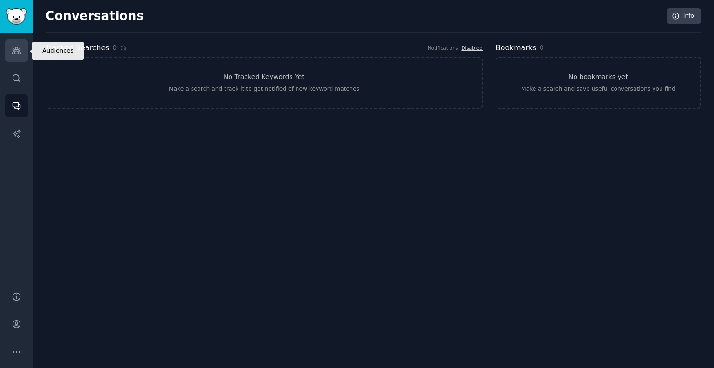
click at [20, 44] on link "Audiences" at bounding box center [16, 50] width 23 height 23
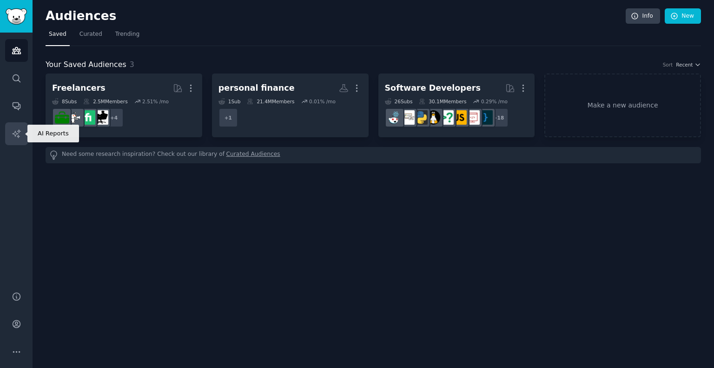
click at [22, 133] on link "AI Reports" at bounding box center [16, 133] width 23 height 23
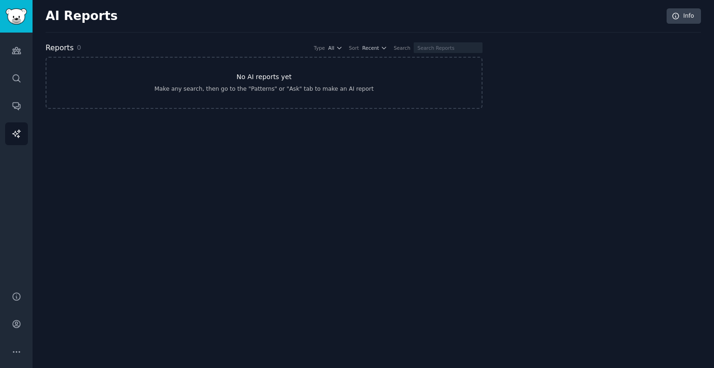
click at [305, 81] on link "No AI reports yet Make any search, then go to the "Patterns" or "Ask" tab to ma…" at bounding box center [264, 83] width 437 height 52
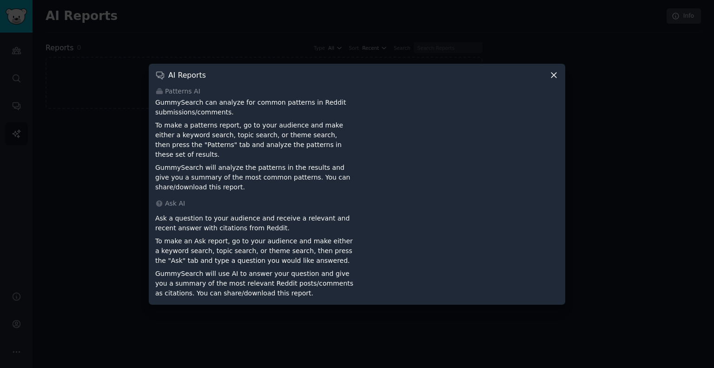
click at [553, 78] on icon at bounding box center [553, 75] width 5 height 5
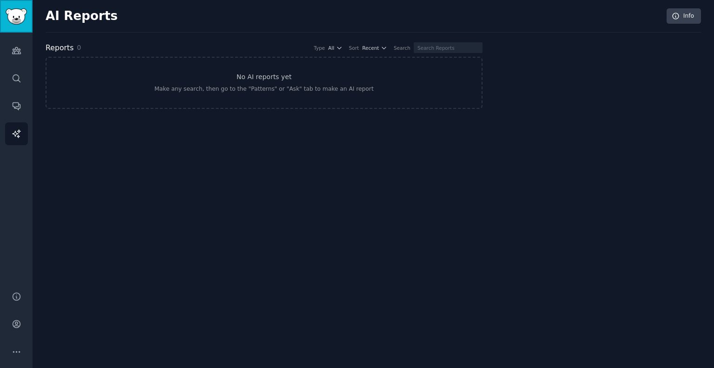
click at [9, 22] on img "Sidebar" at bounding box center [16, 16] width 21 height 16
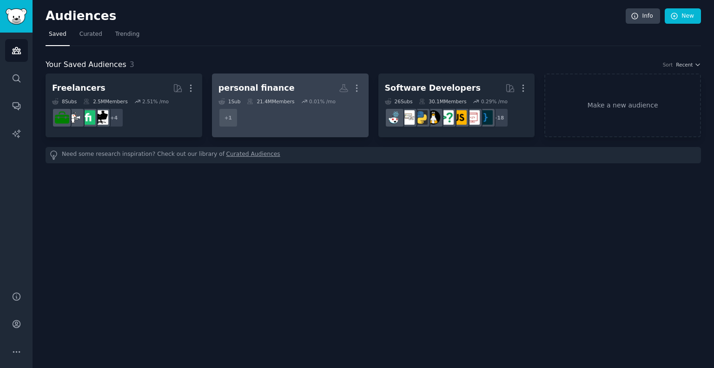
click at [330, 112] on dd "+ 1" at bounding box center [291, 118] width 144 height 26
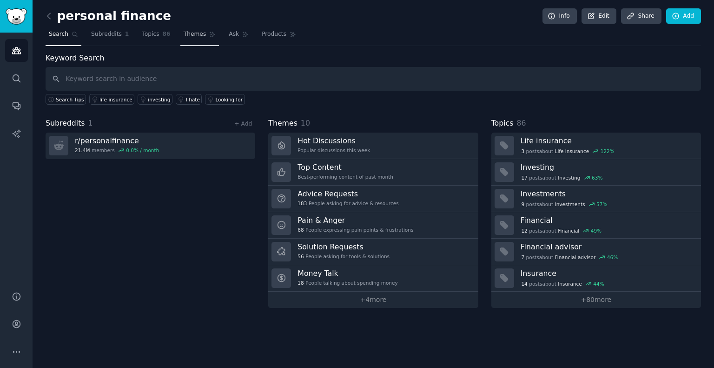
click at [192, 33] on span "Themes" at bounding box center [195, 34] width 23 height 8
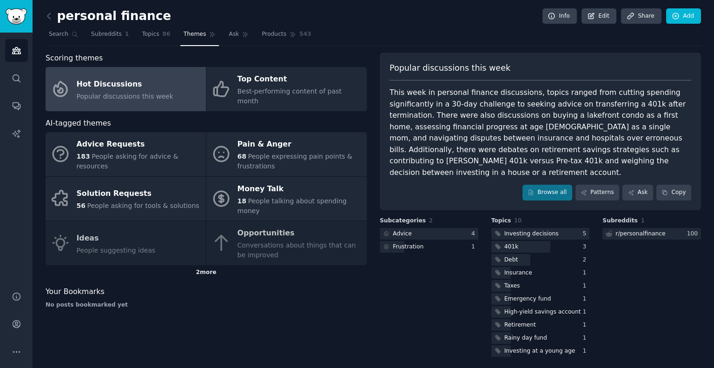
click at [208, 265] on div "2 more" at bounding box center [206, 272] width 321 height 15
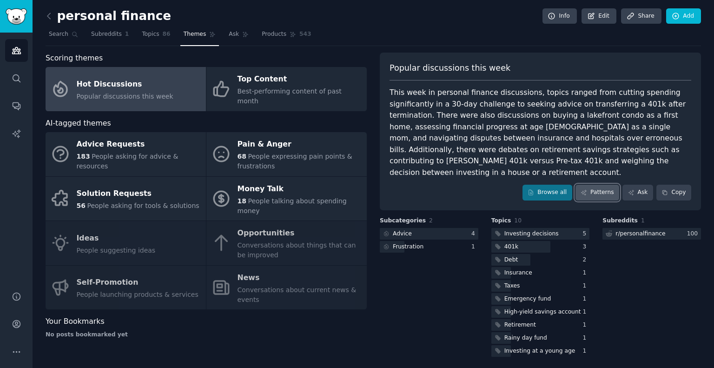
click at [596, 185] on link "Patterns" at bounding box center [598, 193] width 44 height 16
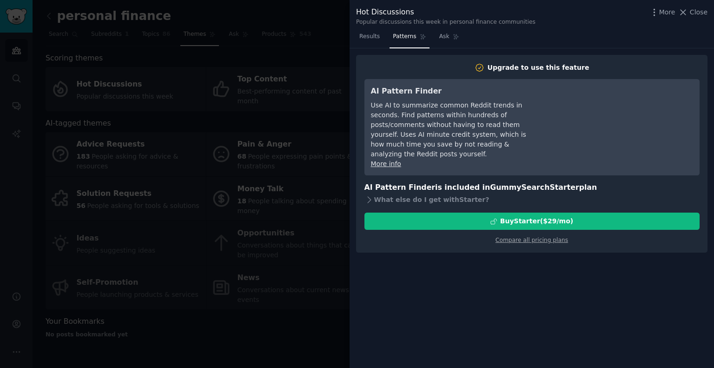
click at [264, 132] on div at bounding box center [357, 184] width 714 height 368
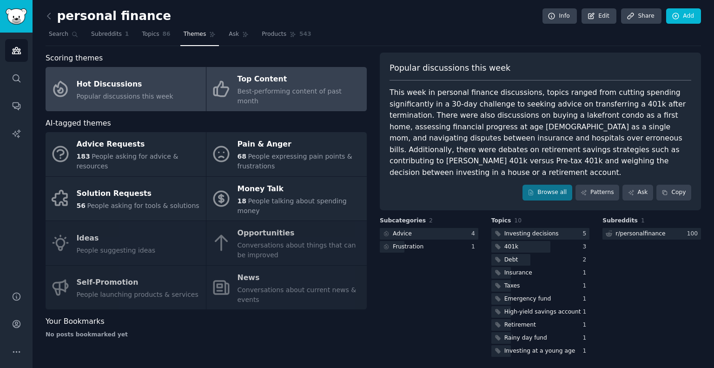
click at [255, 80] on div "Top Content" at bounding box center [300, 79] width 125 height 15
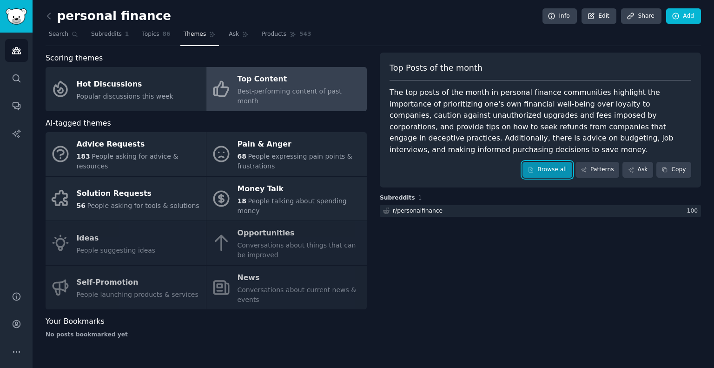
click at [545, 162] on link "Browse all" at bounding box center [548, 170] width 50 height 16
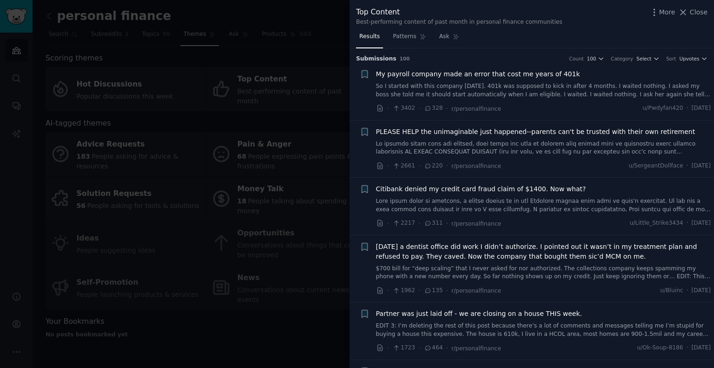
click at [275, 124] on div at bounding box center [357, 184] width 714 height 368
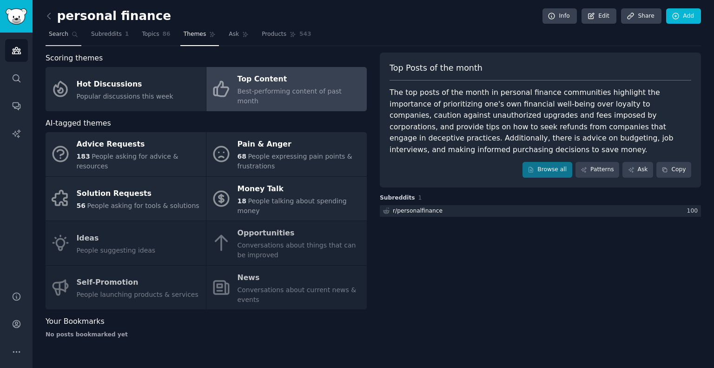
click at [58, 31] on span "Search" at bounding box center [59, 34] width 20 height 8
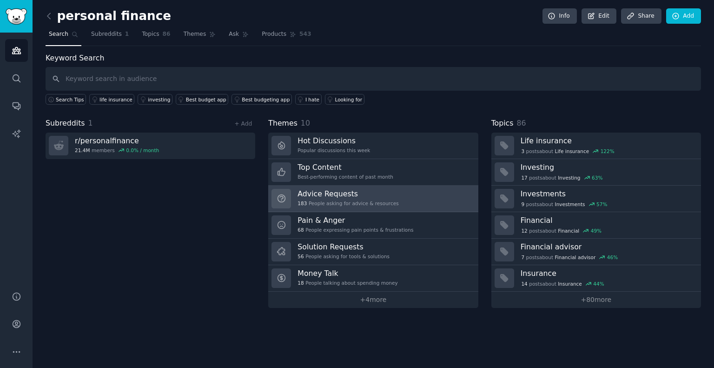
click at [399, 198] on link "Advice Requests 183 People asking for advice & resources" at bounding box center [373, 199] width 210 height 27
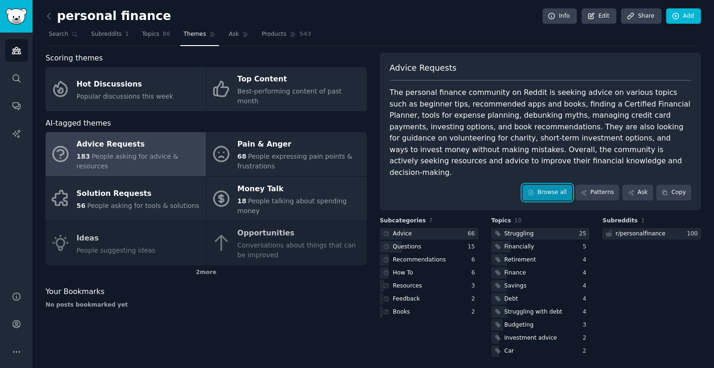
click at [554, 186] on link "Browse all" at bounding box center [548, 193] width 50 height 16
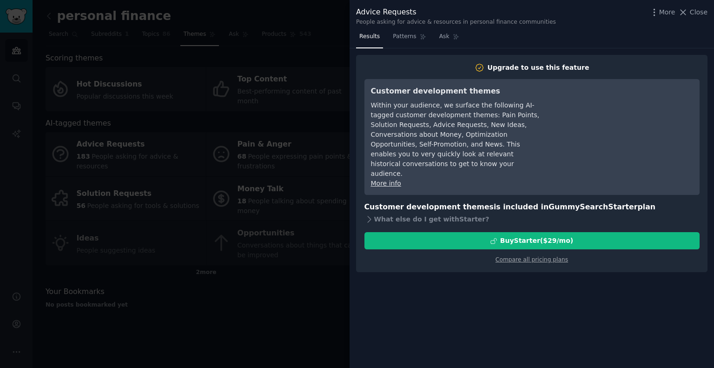
click at [256, 191] on div at bounding box center [357, 184] width 714 height 368
